Goal: Use online tool/utility

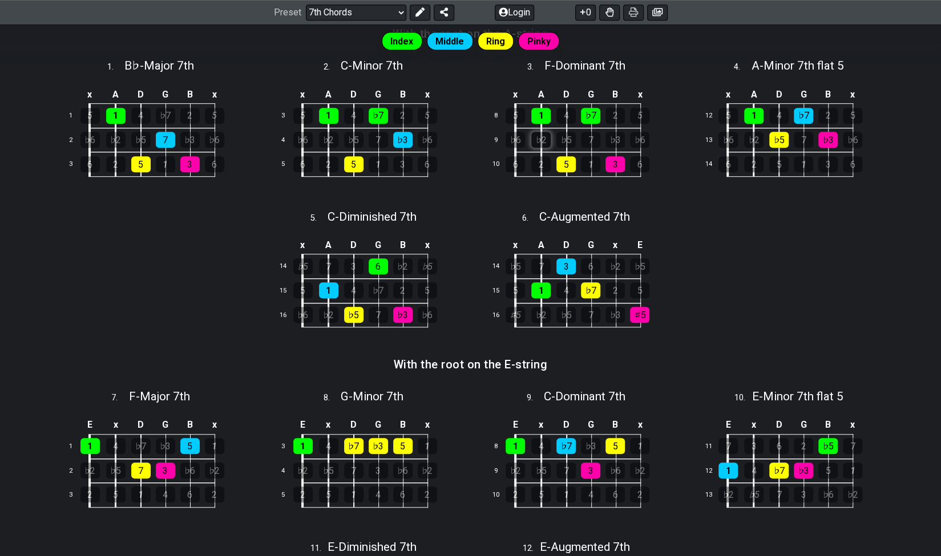
scroll to position [400, 0]
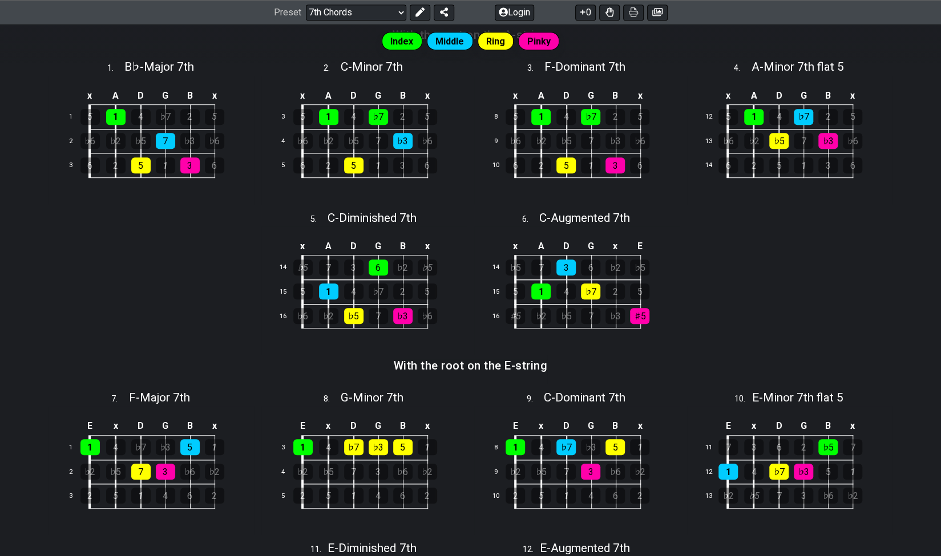
click at [461, 296] on div "x A D G B x 14 ♭5 7 3 6 ♭2 ♭5 15 5 1 4 ♭7 2 5 16 ♭6 ♭2 ♭5 7 ♭3 ♭6" at bounding box center [363, 291] width 205 height 128
drag, startPoint x: 495, startPoint y: 235, endPoint x: 669, endPoint y: 326, distance: 196.3
click at [669, 326] on div "x A D G x E 14 ♭5 7 3 6 ♭2 ♭5 15 5 1 4 ♭7 2 5 16 ♯5 ♭2 ♭5 7 ♭3 ♯5" at bounding box center [576, 291] width 205 height 128
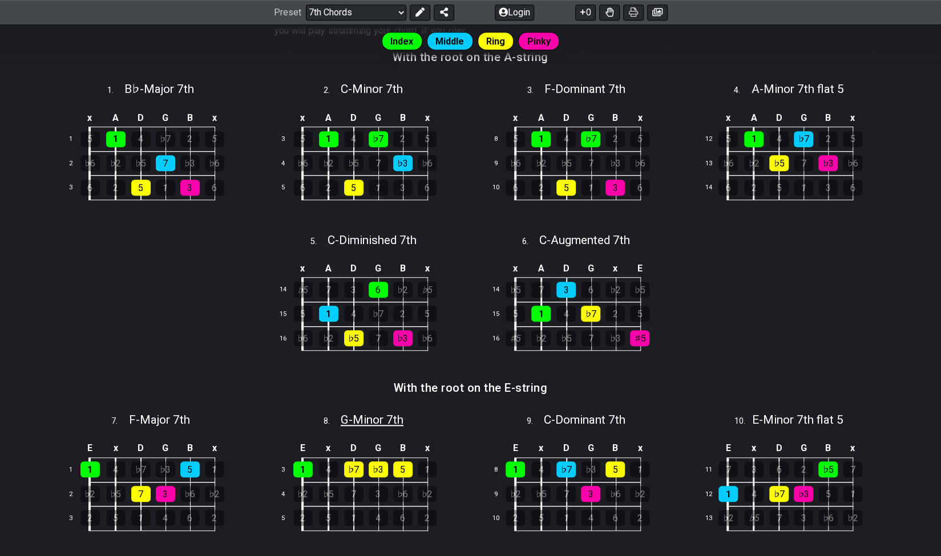
scroll to position [379, 0]
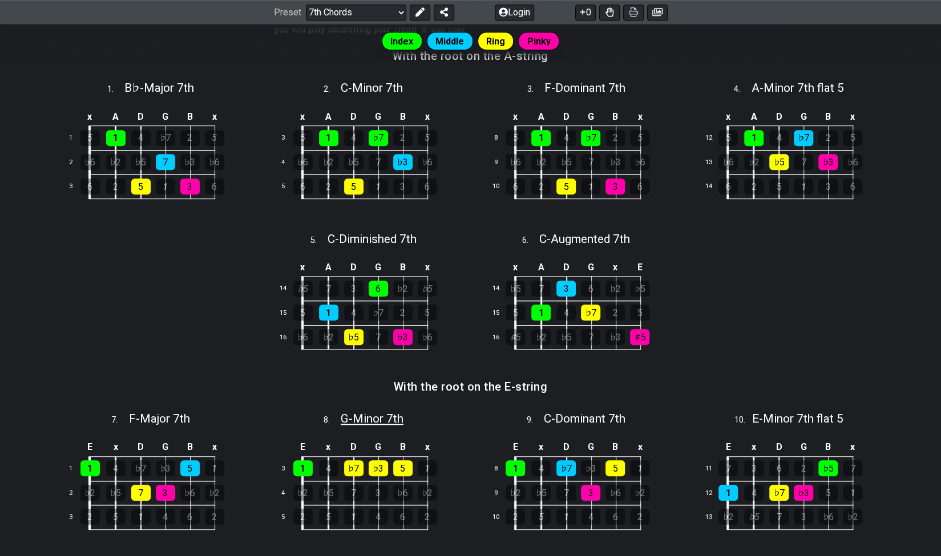
click at [376, 419] on span "G - Minor 7th" at bounding box center [372, 419] width 63 height 14
select select "G"
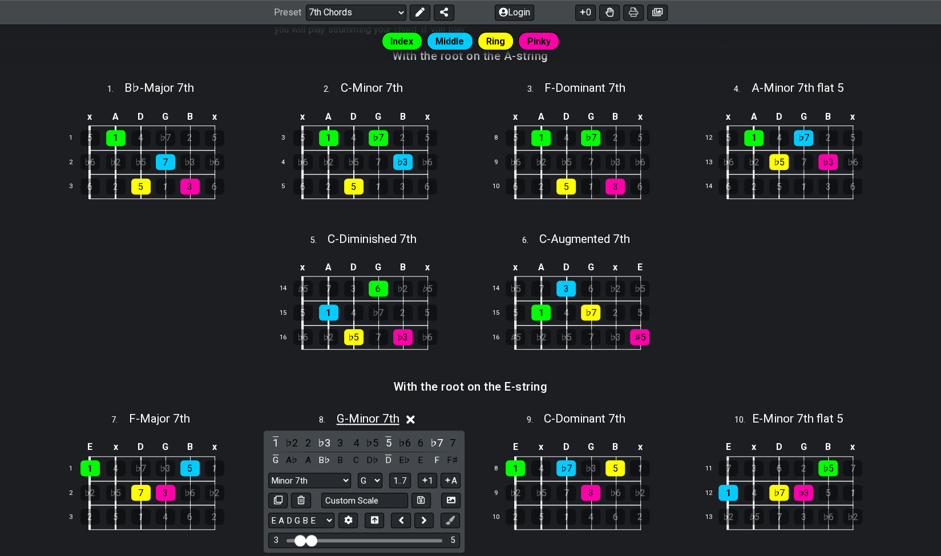
click at [366, 418] on span "G - Minor 7th" at bounding box center [368, 419] width 63 height 14
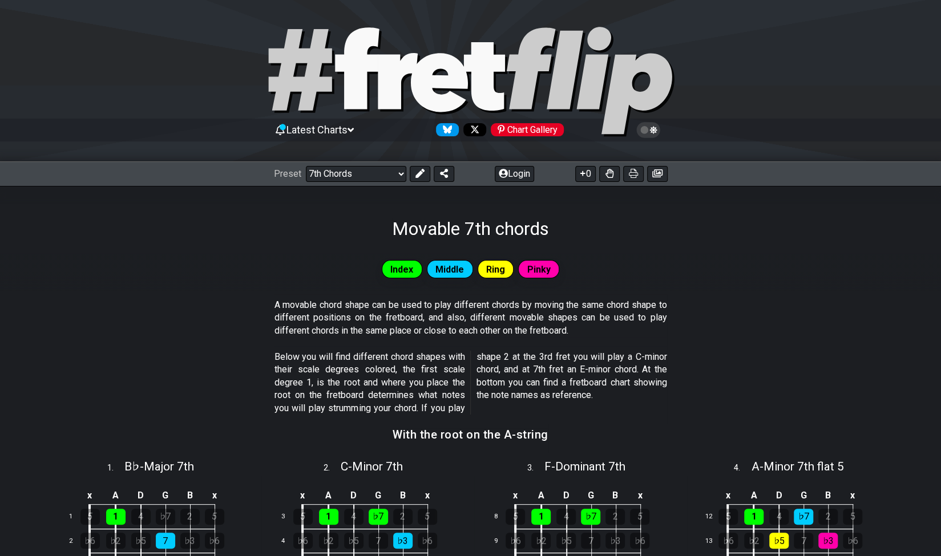
click at [340, 128] on span "Latest Charts" at bounding box center [316, 130] width 61 height 12
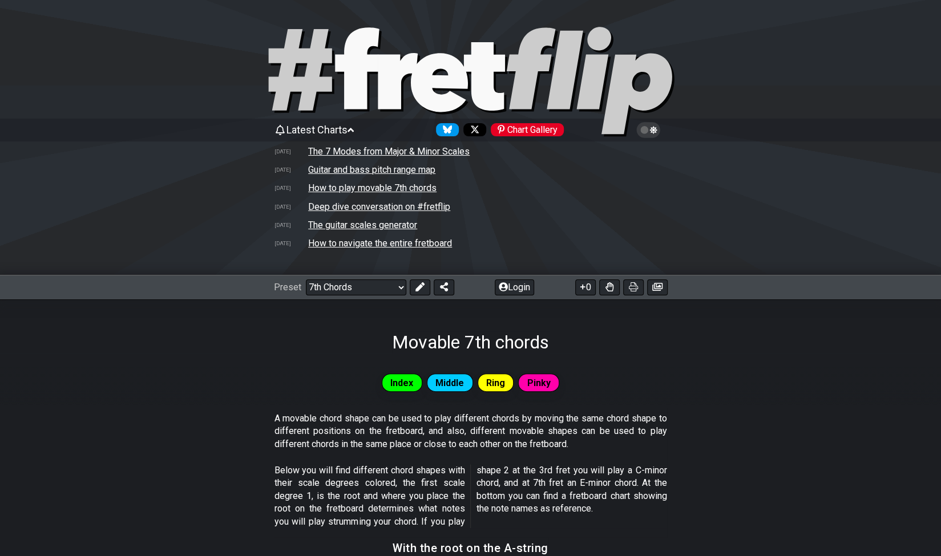
click at [340, 126] on span "Latest Charts" at bounding box center [316, 130] width 61 height 12
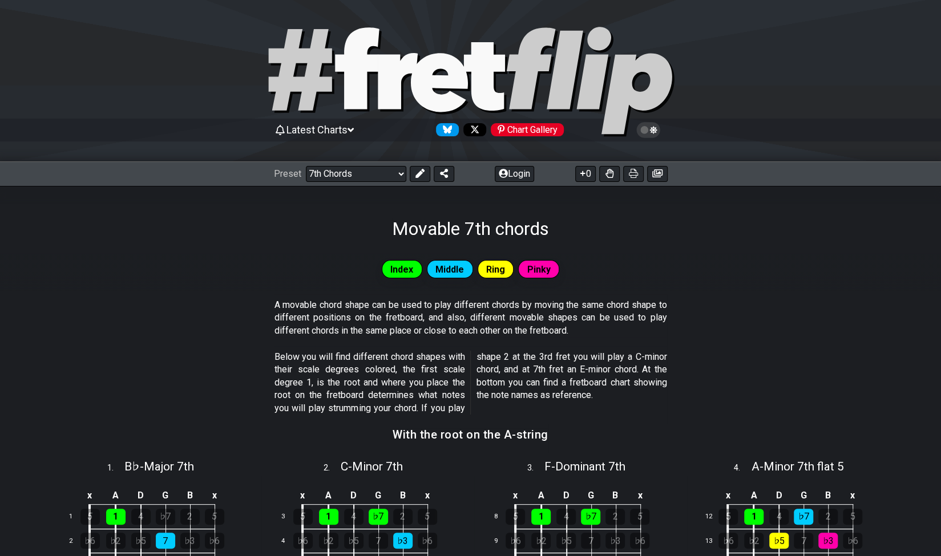
scroll to position [21, 0]
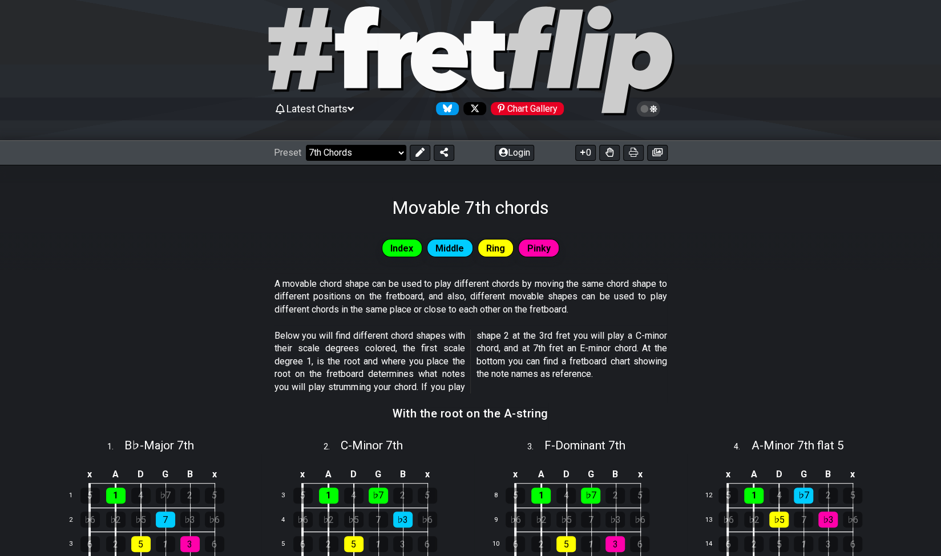
click at [363, 155] on select "Welcome to #fretflip! Initial Preset Custom Preset Minor Pentatonic Major Penta…" at bounding box center [356, 153] width 100 height 16
click at [368, 147] on select "Welcome to #fretflip! Initial Preset Custom Preset Minor Pentatonic Major Penta…" at bounding box center [356, 153] width 100 height 16
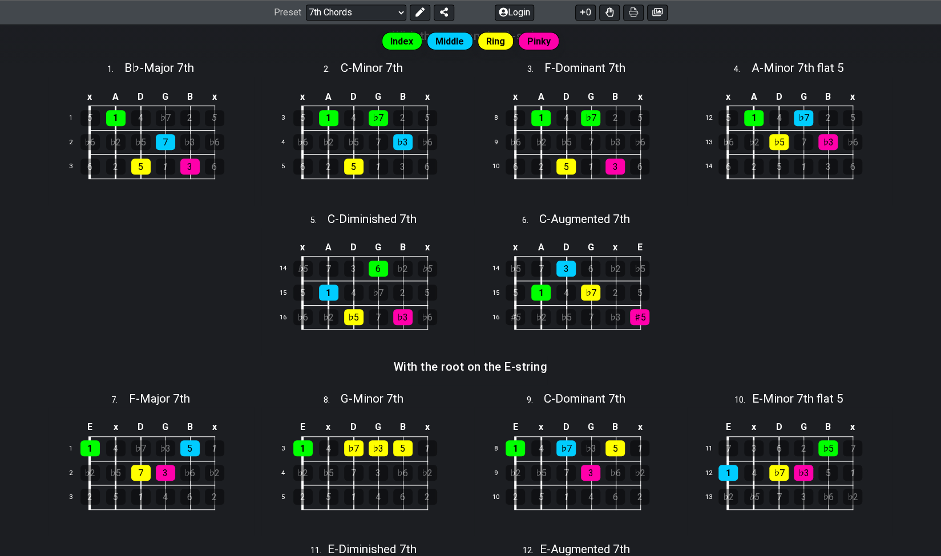
scroll to position [398, 0]
click at [487, 376] on div "With the root on the E-string" at bounding box center [471, 371] width 154 height 29
